Goal: Check status: Check status

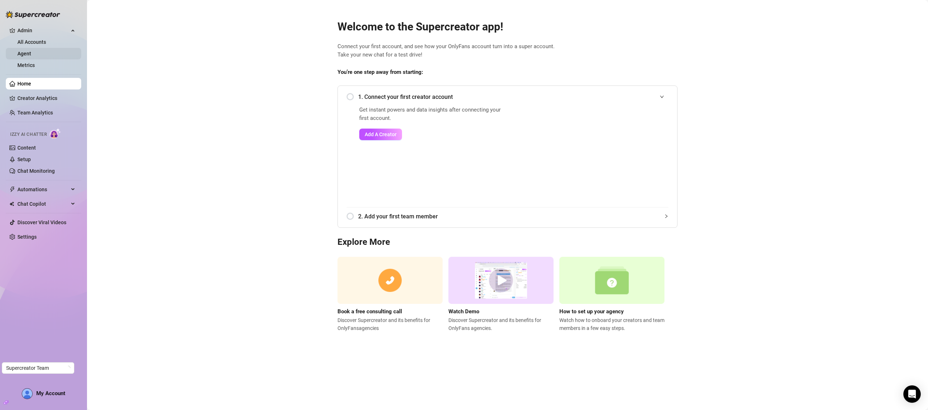
click at [29, 53] on link "Agent" at bounding box center [24, 54] width 14 height 6
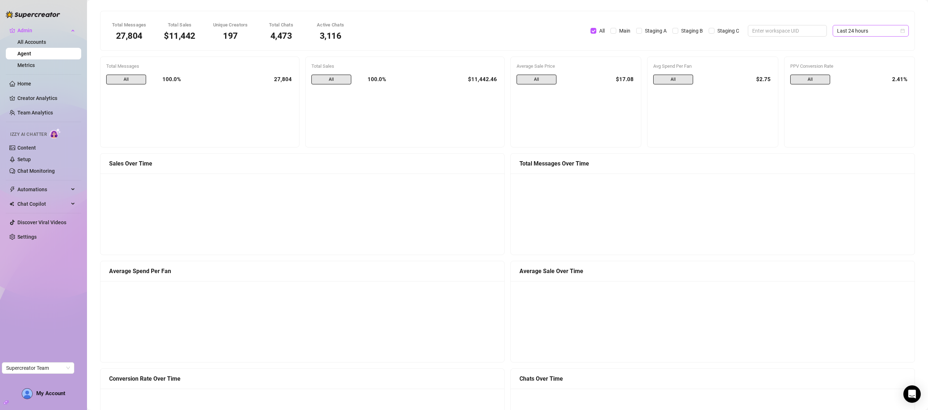
click at [863, 30] on span "Last 24 hours" at bounding box center [870, 30] width 67 height 11
click at [839, 57] on div "Last 7 days" at bounding box center [863, 57] width 65 height 8
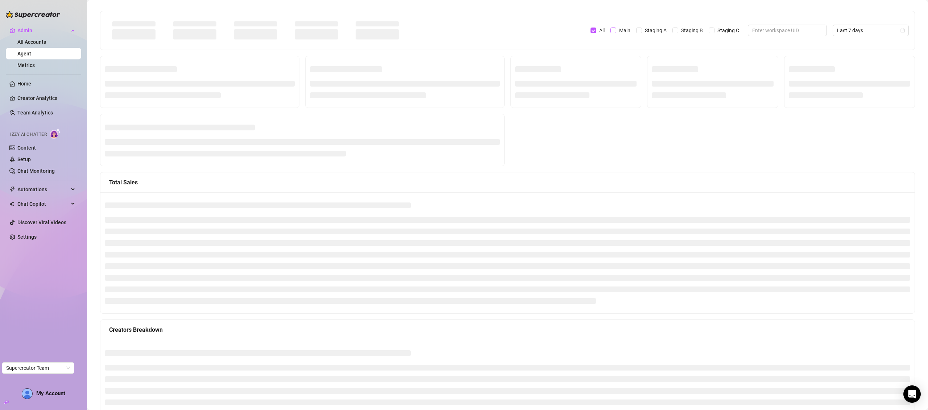
click at [619, 29] on span "Main" at bounding box center [624, 30] width 17 height 8
click at [616, 29] on input "Main" at bounding box center [613, 31] width 6 height 6
click at [611, 32] on input "Main" at bounding box center [613, 31] width 6 height 6
checkbox input "false"
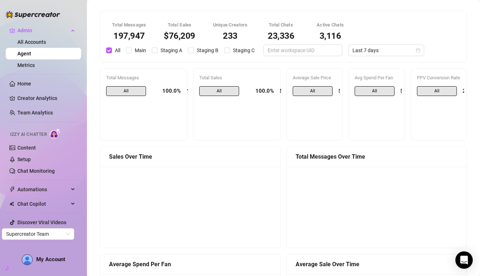
click at [295, 199] on canvas at bounding box center [376, 207] width 171 height 72
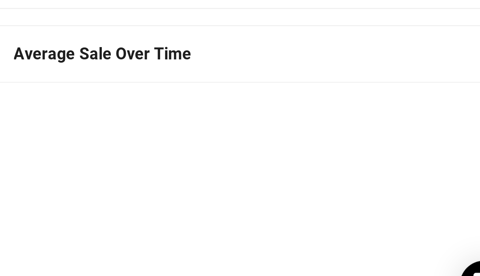
scroll to position [89, 0]
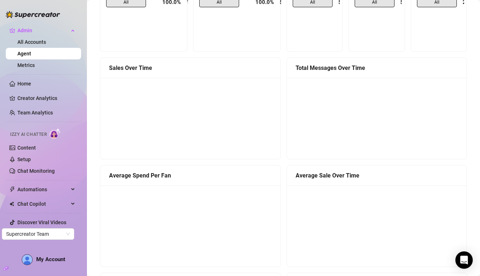
click at [296, 129] on canvas at bounding box center [376, 118] width 171 height 72
click at [296, 132] on canvas at bounding box center [376, 118] width 171 height 72
click at [300, 91] on canvas at bounding box center [376, 118] width 171 height 72
click at [378, 155] on canvas at bounding box center [376, 118] width 171 height 72
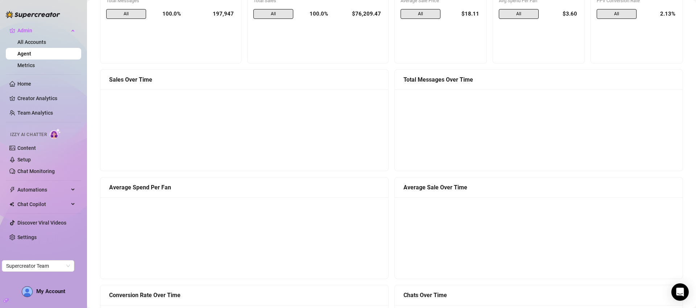
scroll to position [0, 0]
